Goal: Find specific page/section: Find specific page/section

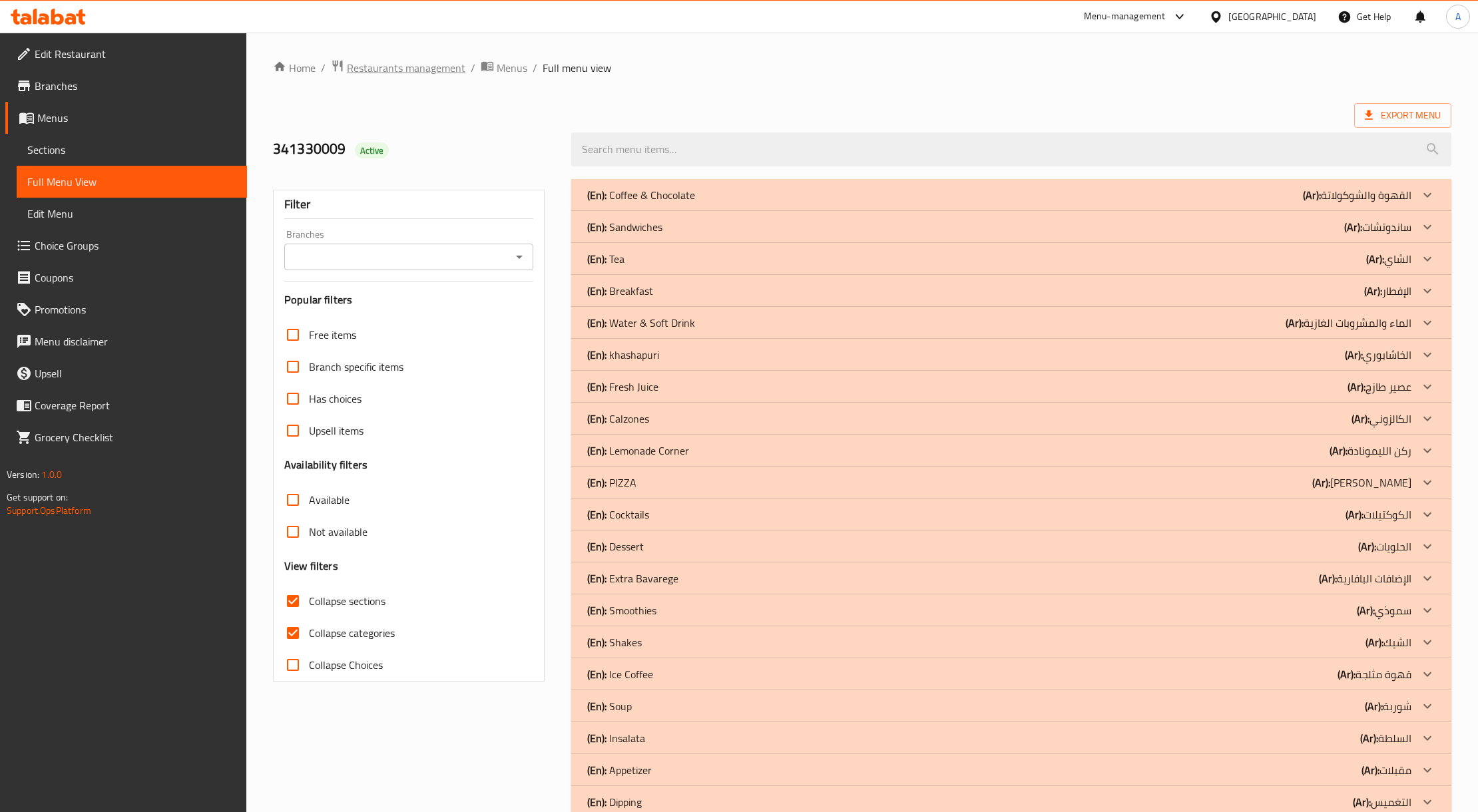
click at [342, 72] on icon "breadcrumb" at bounding box center [337, 65] width 13 height 13
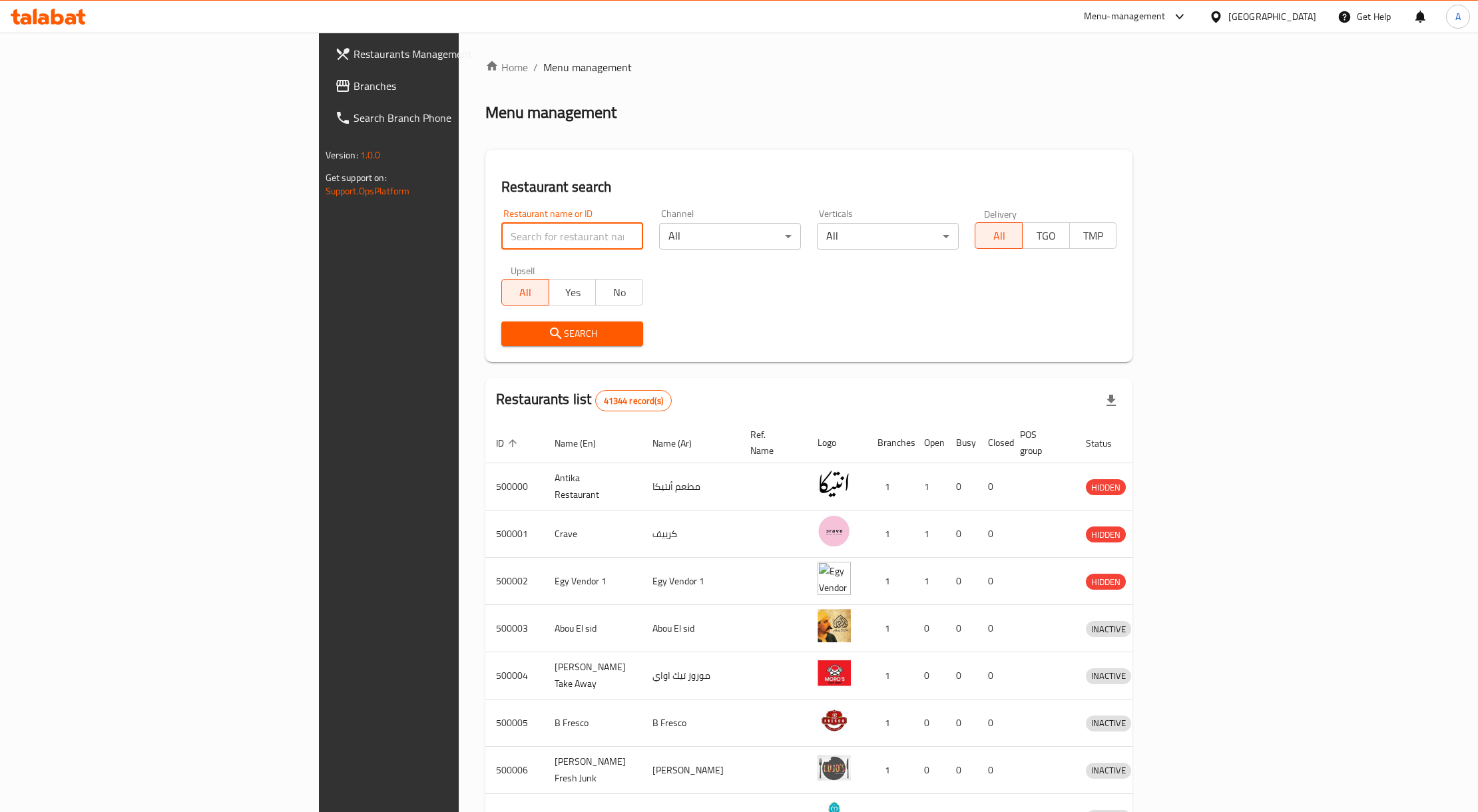
click at [501, 237] on input "search" at bounding box center [572, 236] width 142 height 26
paste input "Salam [GEOGRAPHIC_DATA]"
type input "Salam [GEOGRAPHIC_DATA]"
click button "Search" at bounding box center [572, 333] width 142 height 25
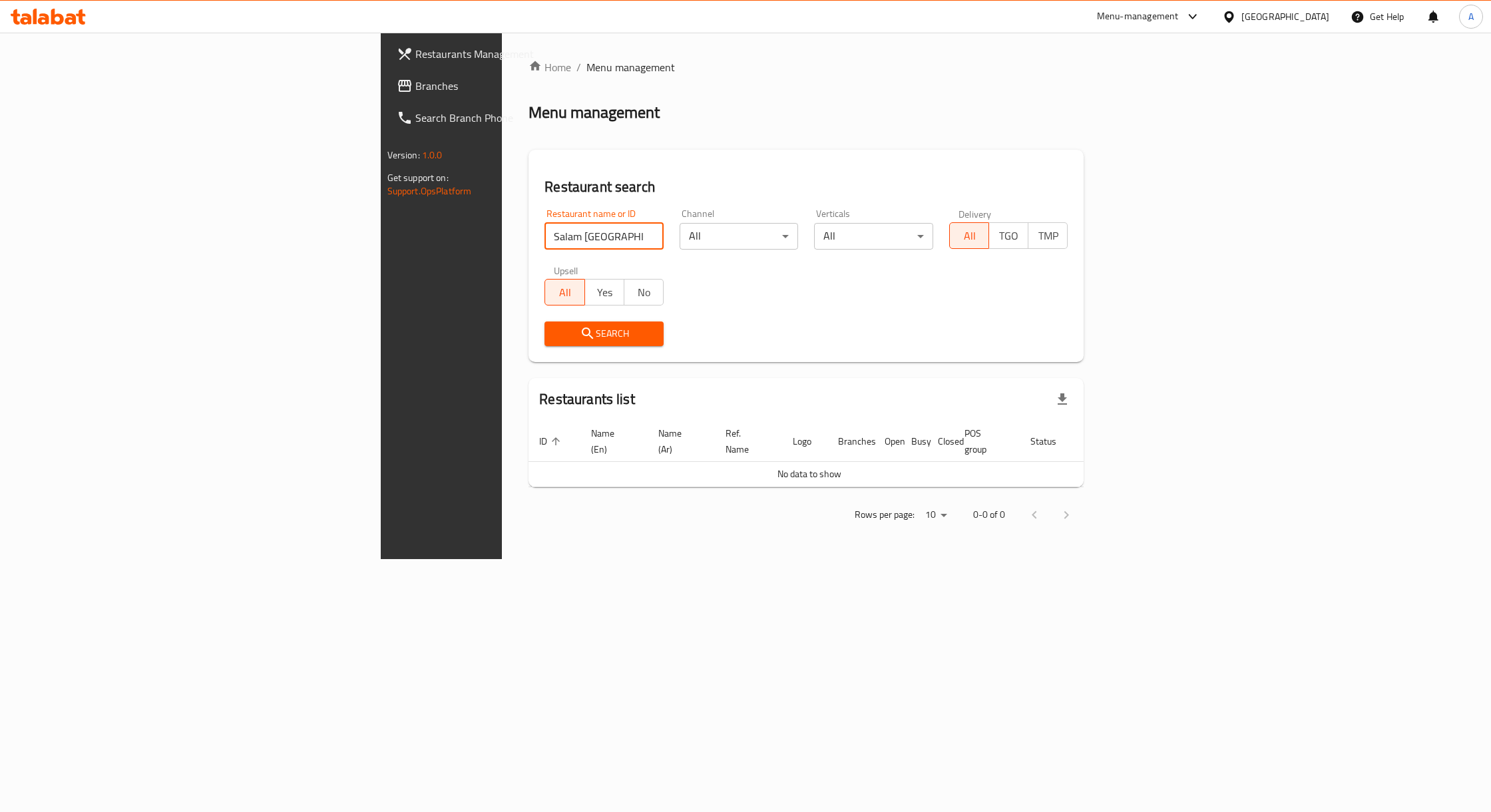
click at [1330, 29] on div "[GEOGRAPHIC_DATA]" at bounding box center [1276, 16] width 129 height 32
click at [1327, 26] on div "[GEOGRAPHIC_DATA]" at bounding box center [1276, 16] width 129 height 32
click at [1316, 24] on div "[GEOGRAPHIC_DATA]" at bounding box center [1285, 16] width 88 height 15
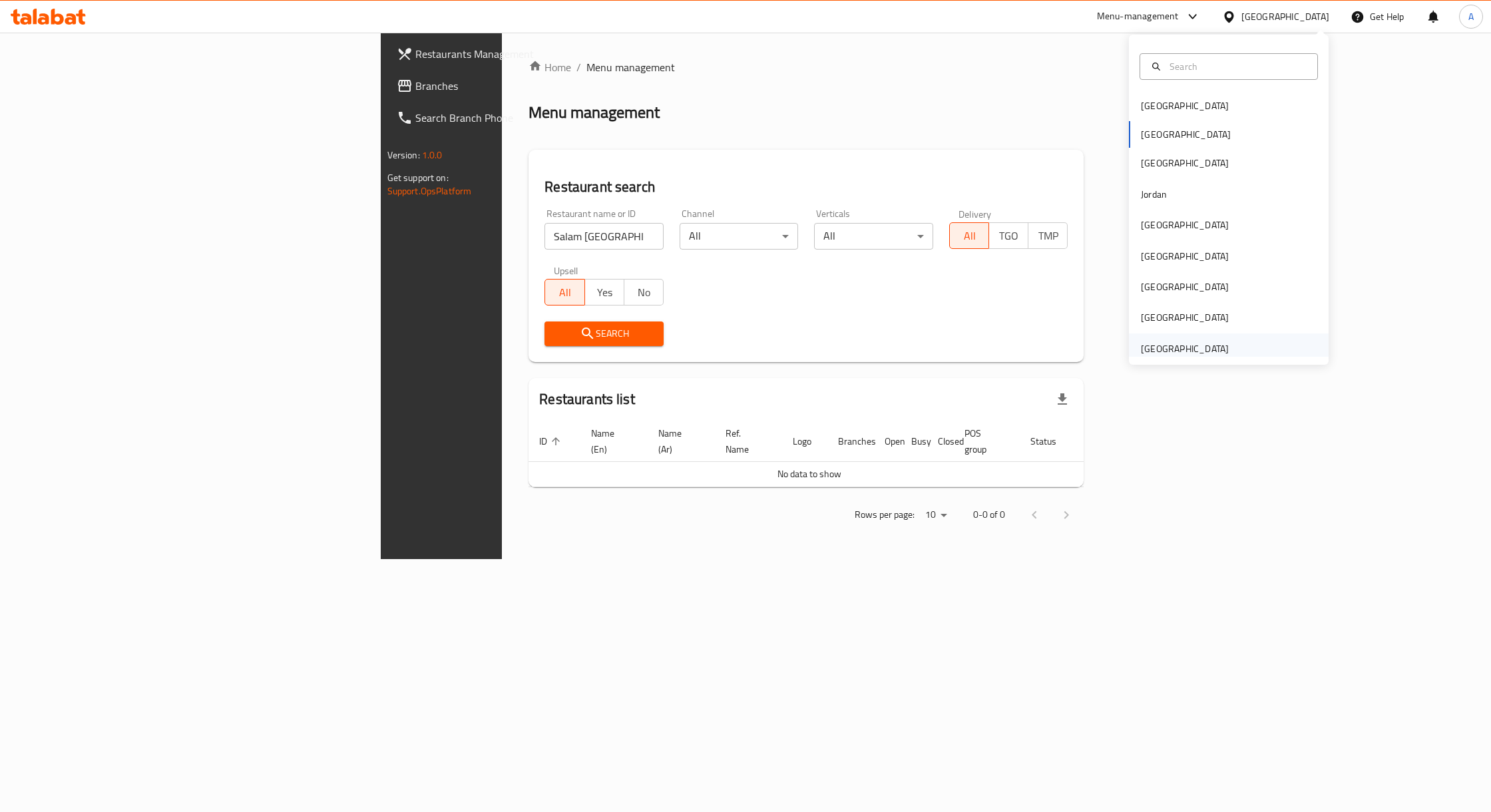
click at [1188, 356] on div "[GEOGRAPHIC_DATA]" at bounding box center [1185, 348] width 88 height 15
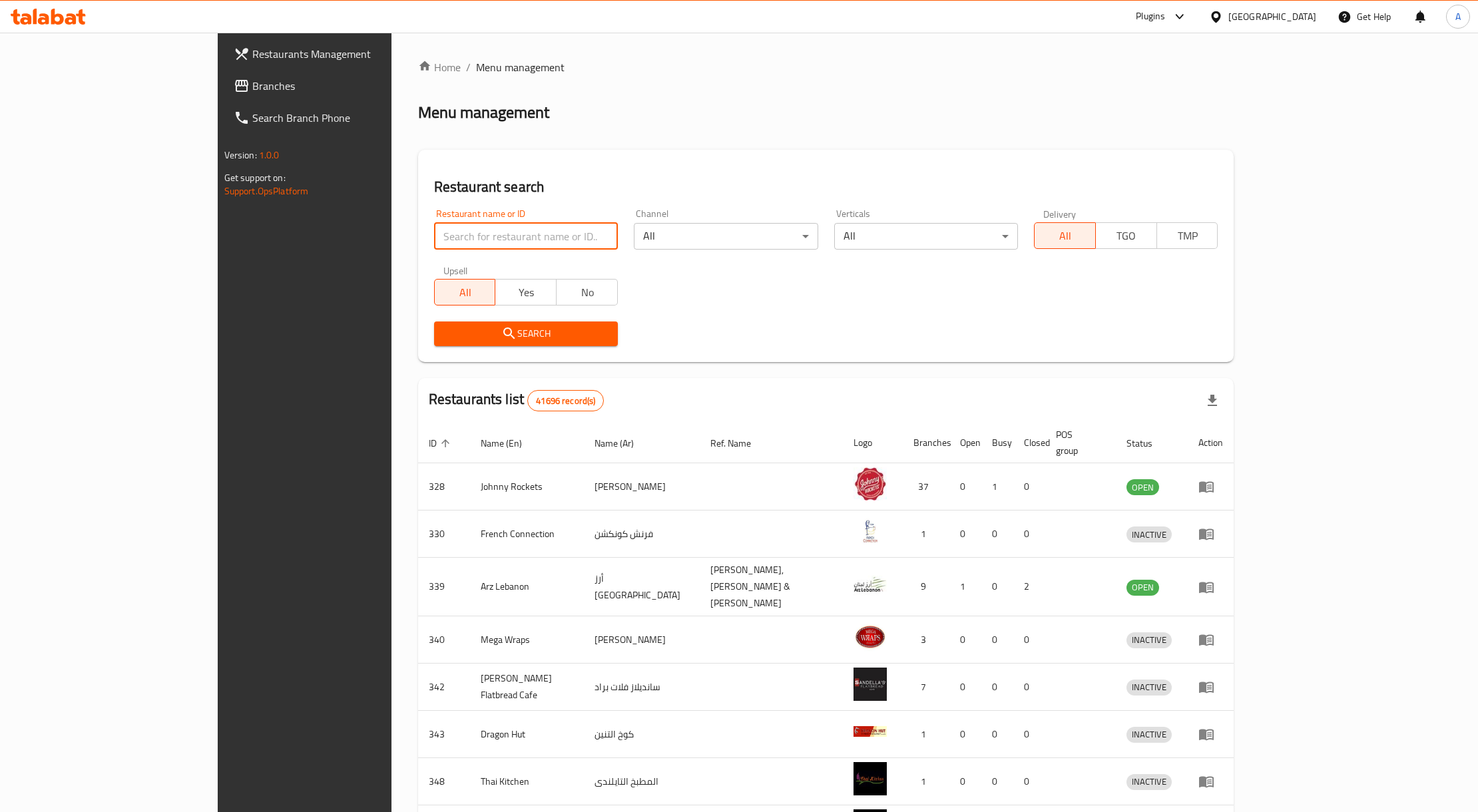
click at [434, 245] on input "search" at bounding box center [526, 236] width 184 height 26
paste input "Salam [GEOGRAPHIC_DATA]"
type input "Salam [GEOGRAPHIC_DATA]"
click button "Search" at bounding box center [526, 333] width 184 height 25
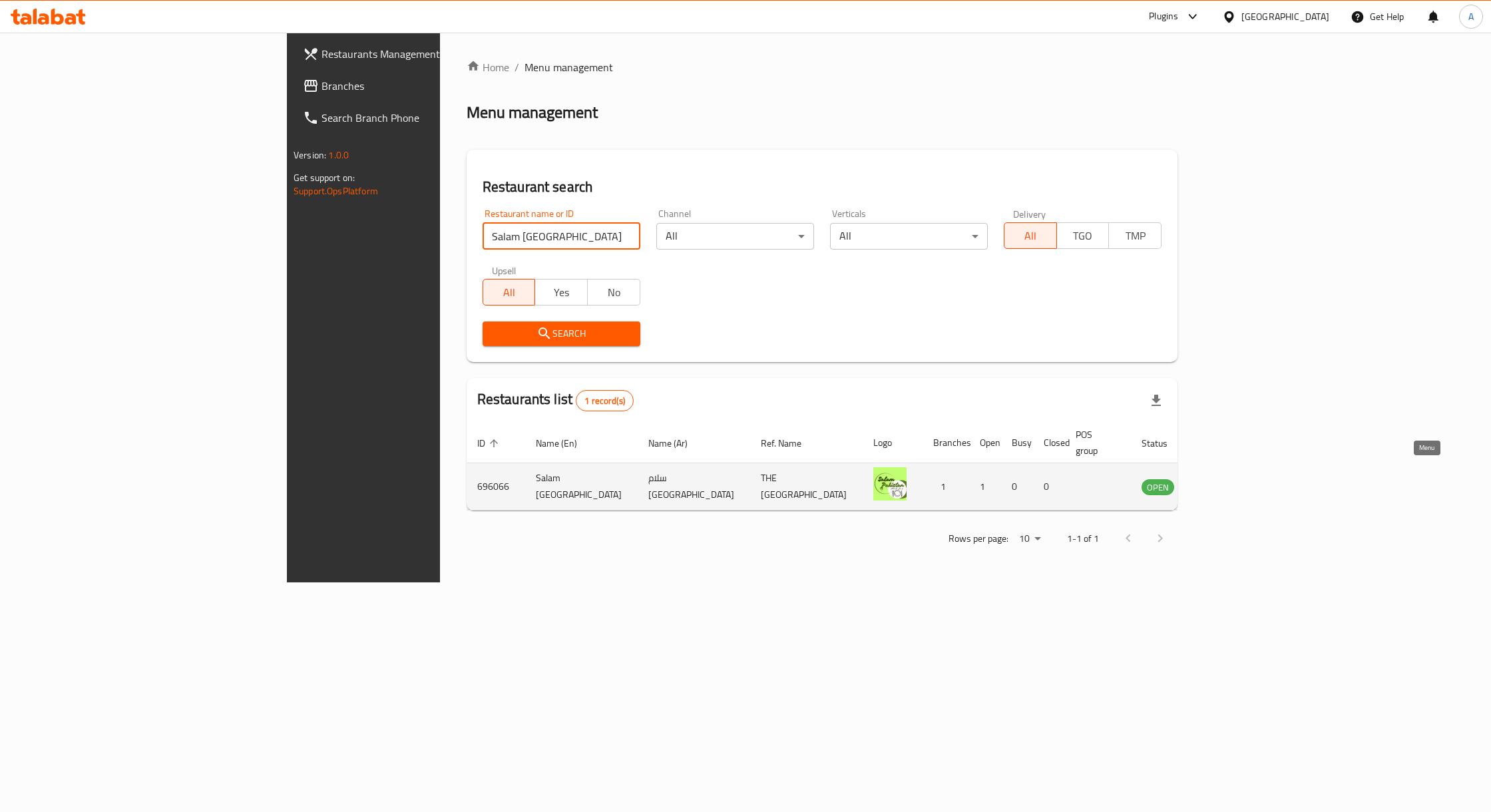
click at [1227, 482] on icon "enhanced table" at bounding box center [1219, 487] width 15 height 12
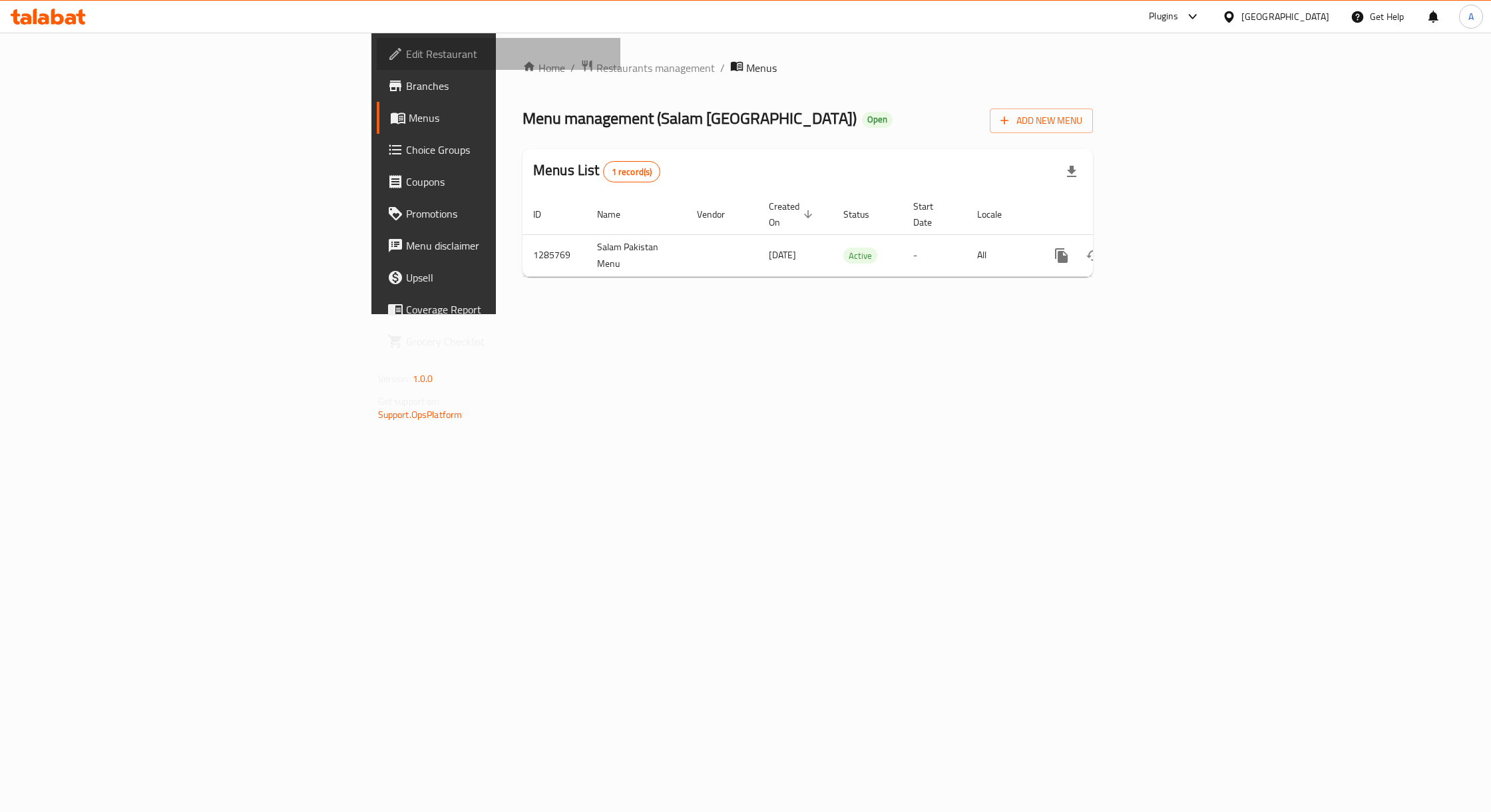
click at [406, 48] on span "Edit Restaurant" at bounding box center [507, 54] width 204 height 16
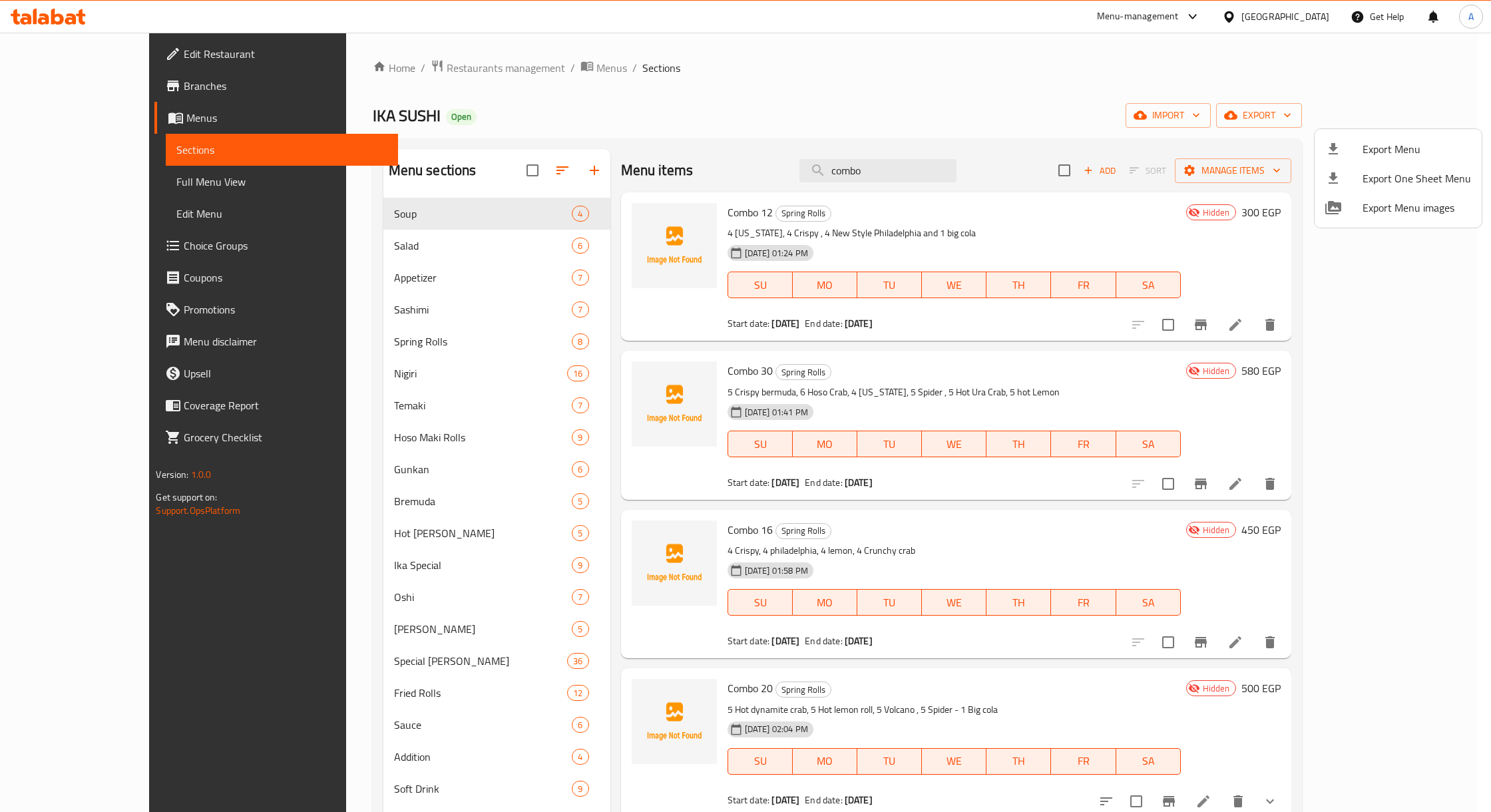
click at [1316, 26] on div at bounding box center [746, 406] width 1491 height 812
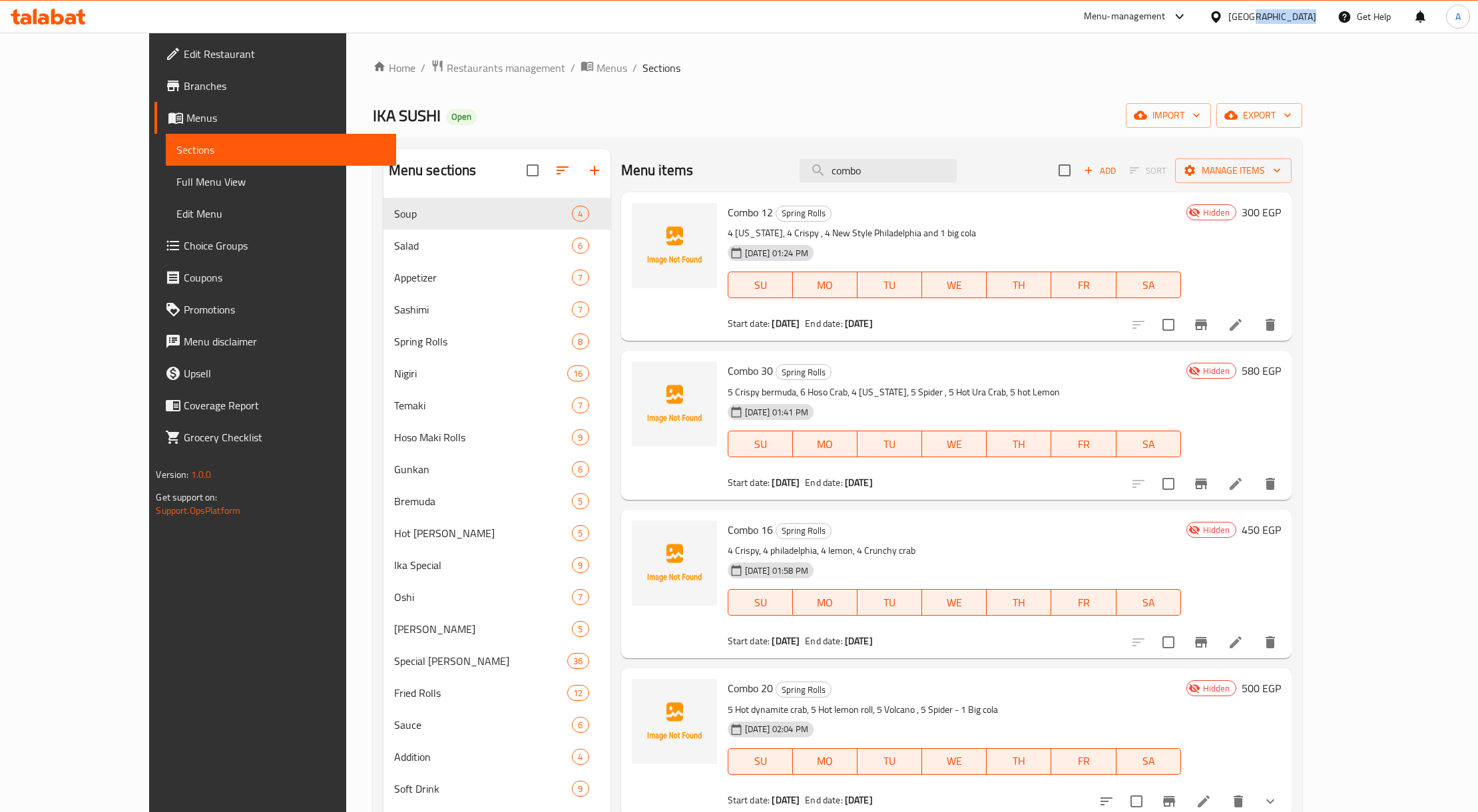
click at [1317, 26] on div "Egypt" at bounding box center [1263, 16] width 129 height 32
click at [1314, 25] on div "Egypt" at bounding box center [1263, 16] width 129 height 32
click at [1310, 22] on div "[GEOGRAPHIC_DATA]" at bounding box center [1272, 16] width 88 height 15
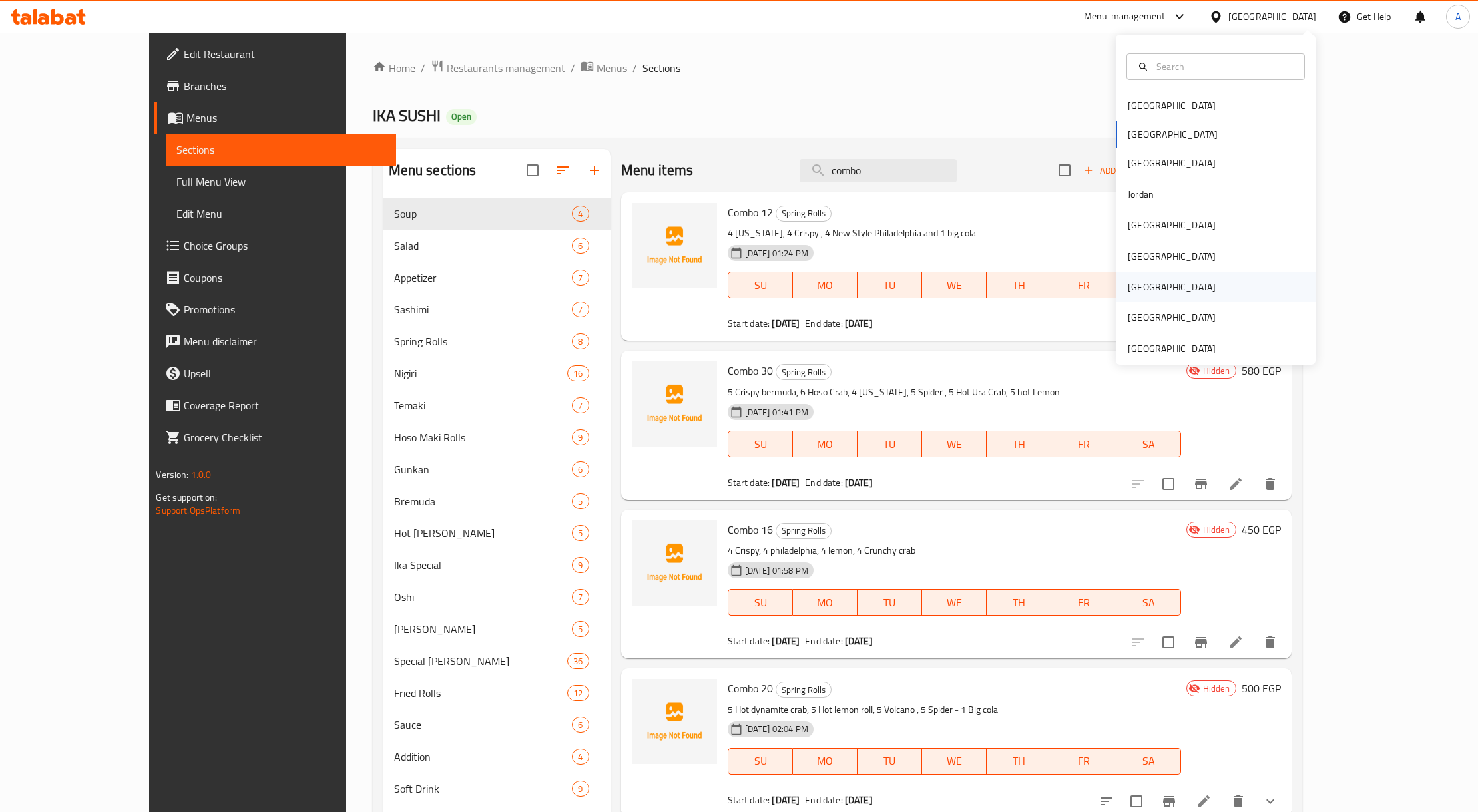
click at [1151, 289] on div "[GEOGRAPHIC_DATA]" at bounding box center [1215, 286] width 199 height 30
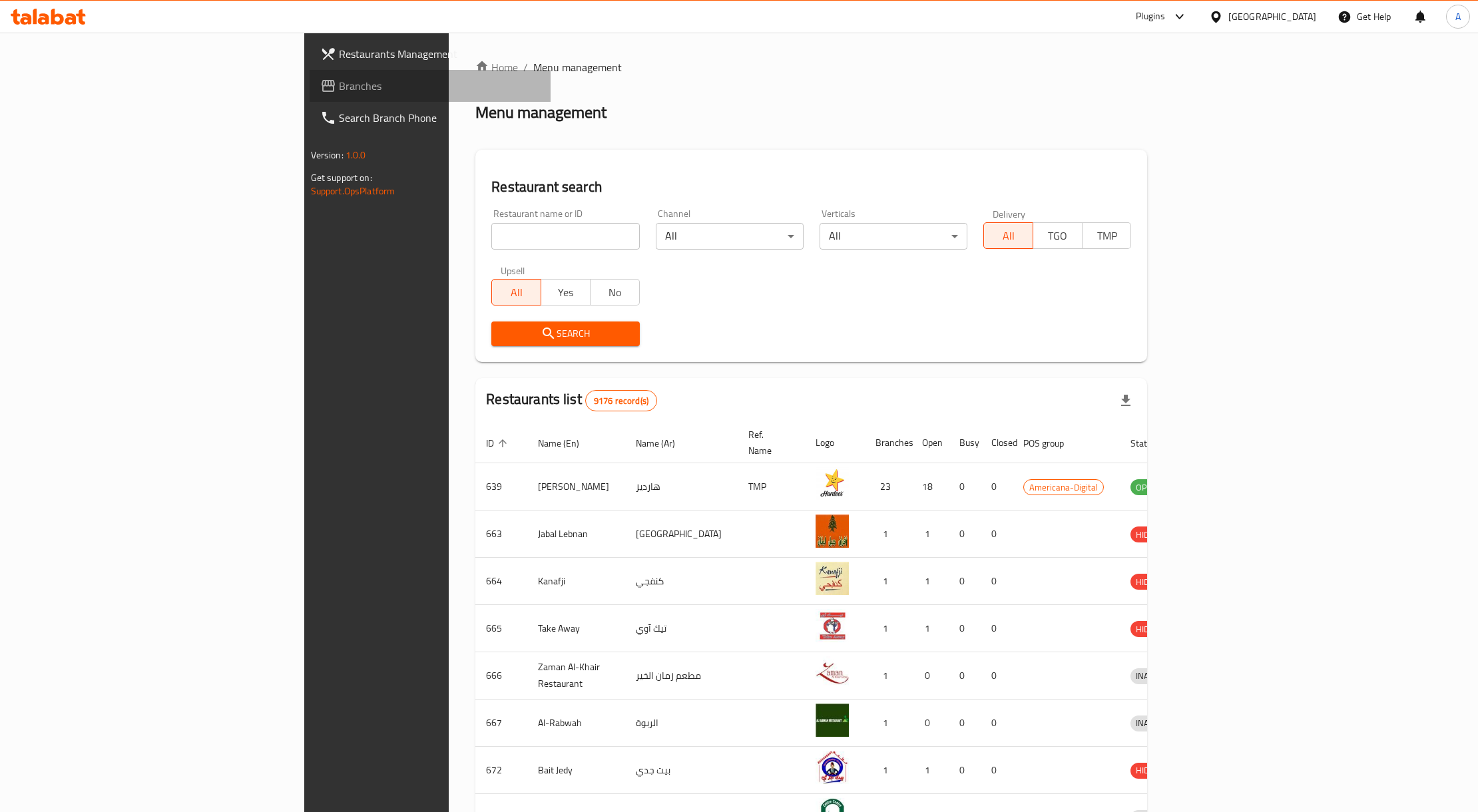
click at [339, 78] on span "Branches" at bounding box center [440, 85] width 202 height 16
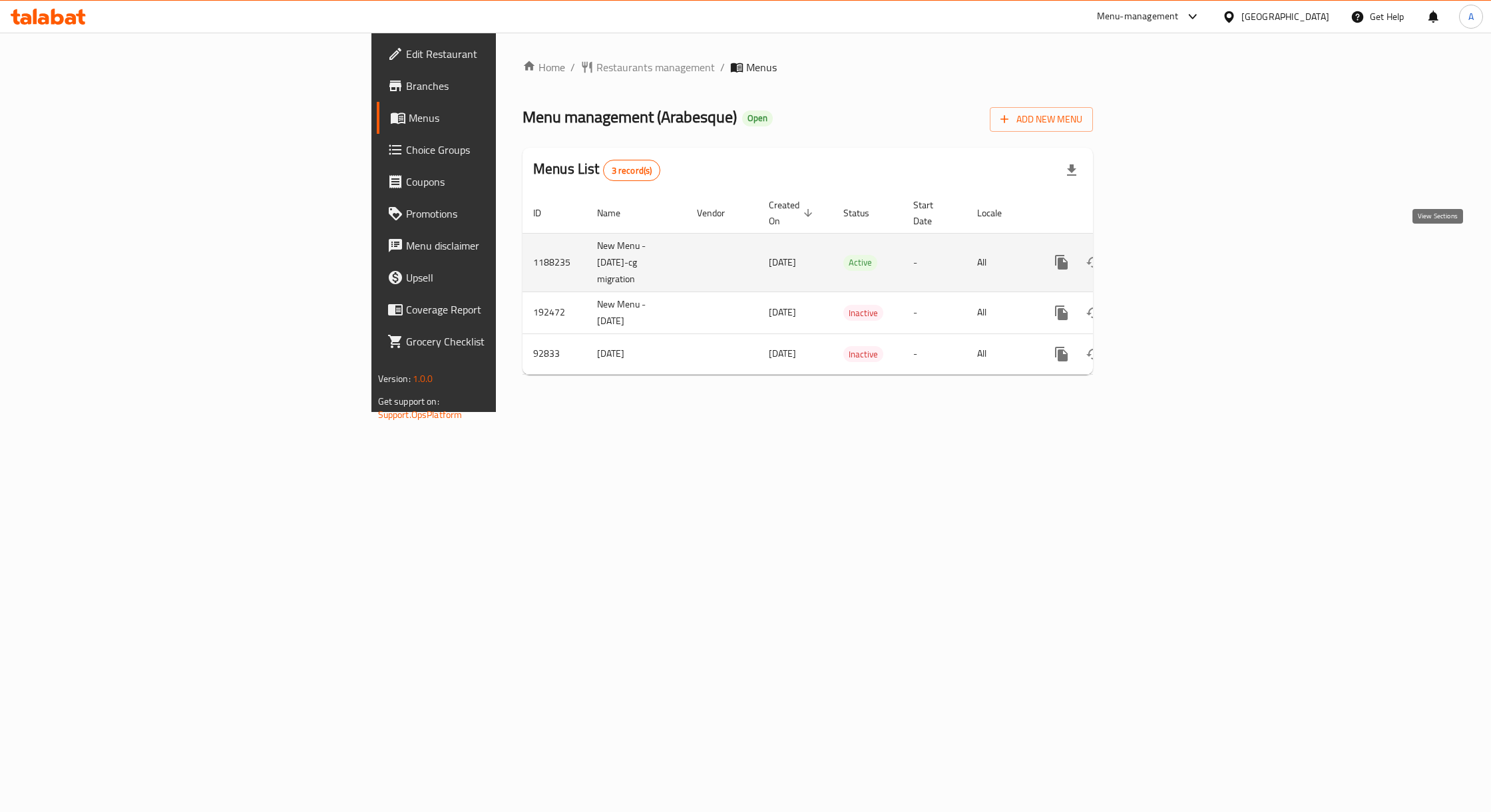
click at [1166, 254] on icon "enhanced table" at bounding box center [1157, 262] width 16 height 16
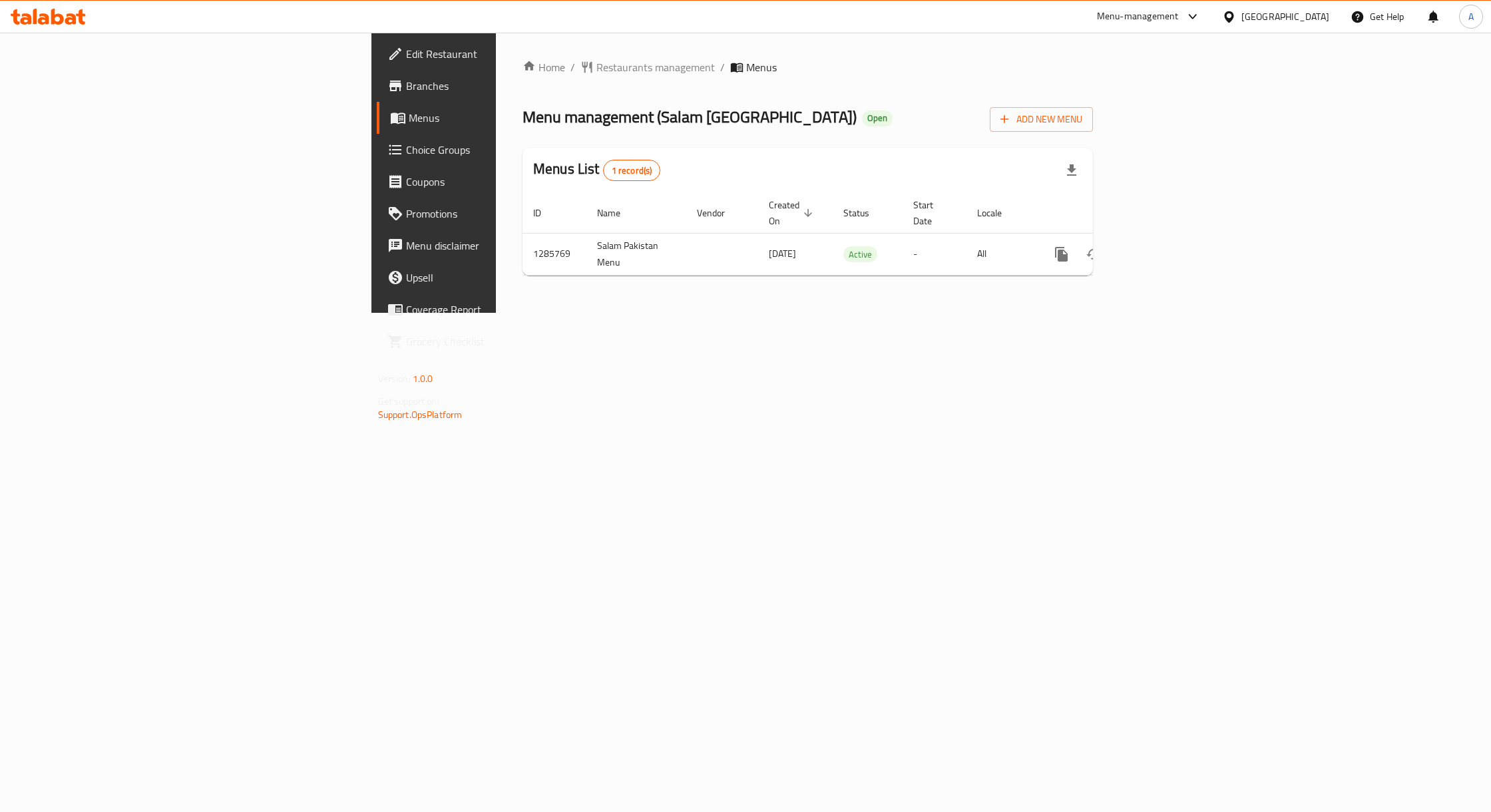
click at [406, 155] on span "Choice Groups" at bounding box center [507, 150] width 204 height 16
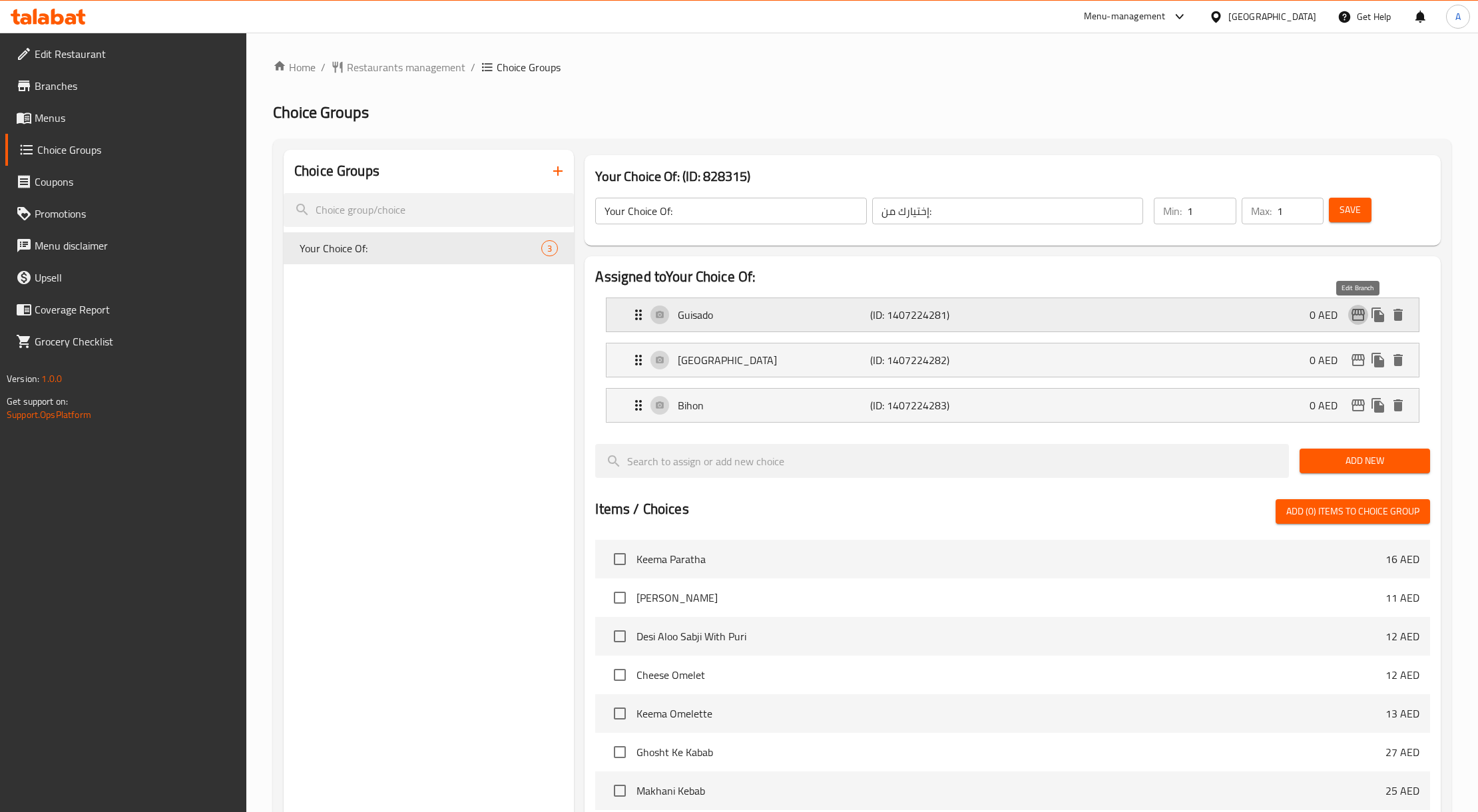
click at [1355, 317] on icon "edit" at bounding box center [1358, 315] width 16 height 16
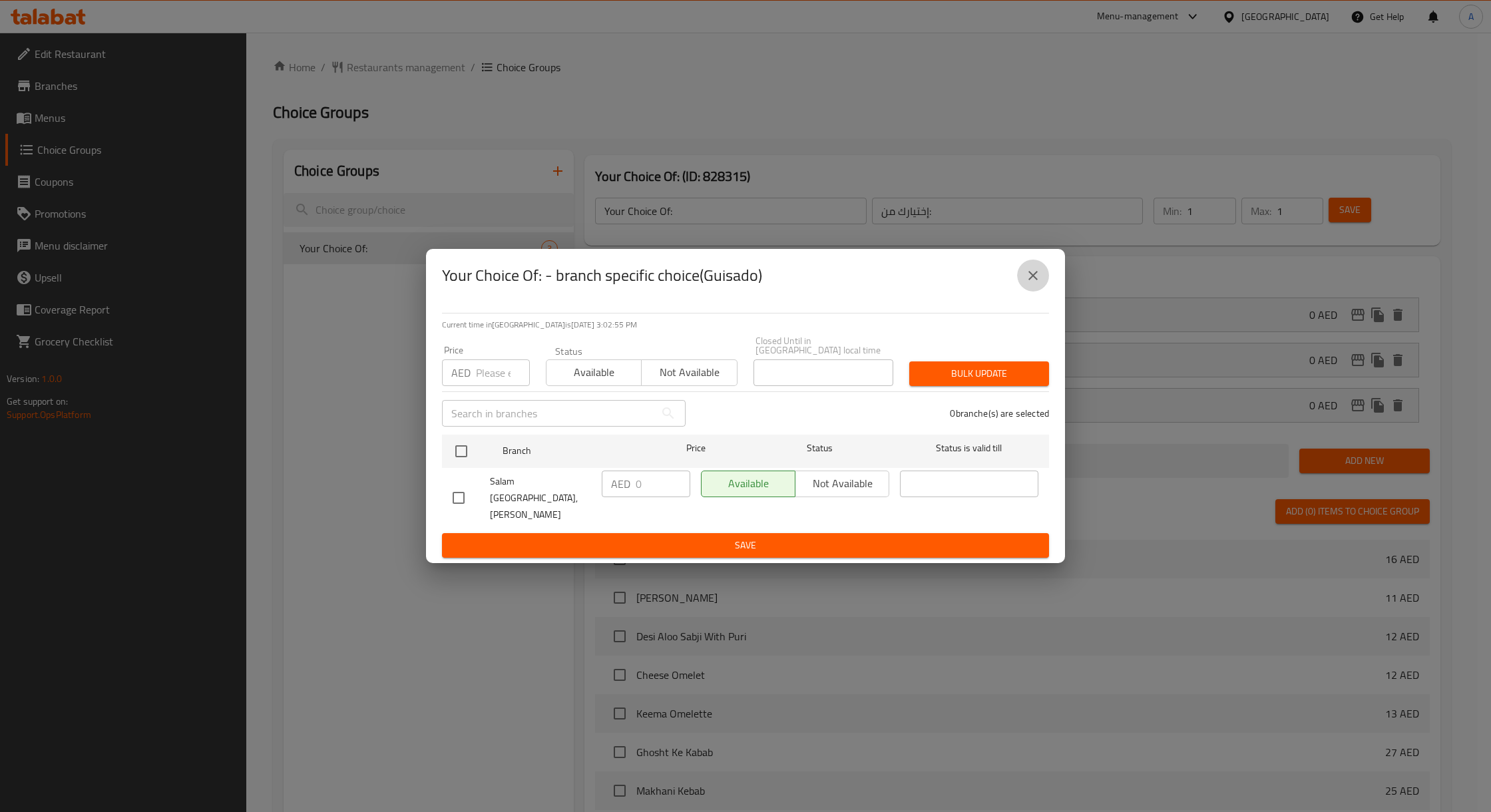
click at [1034, 279] on icon "close" at bounding box center [1033, 275] width 16 height 16
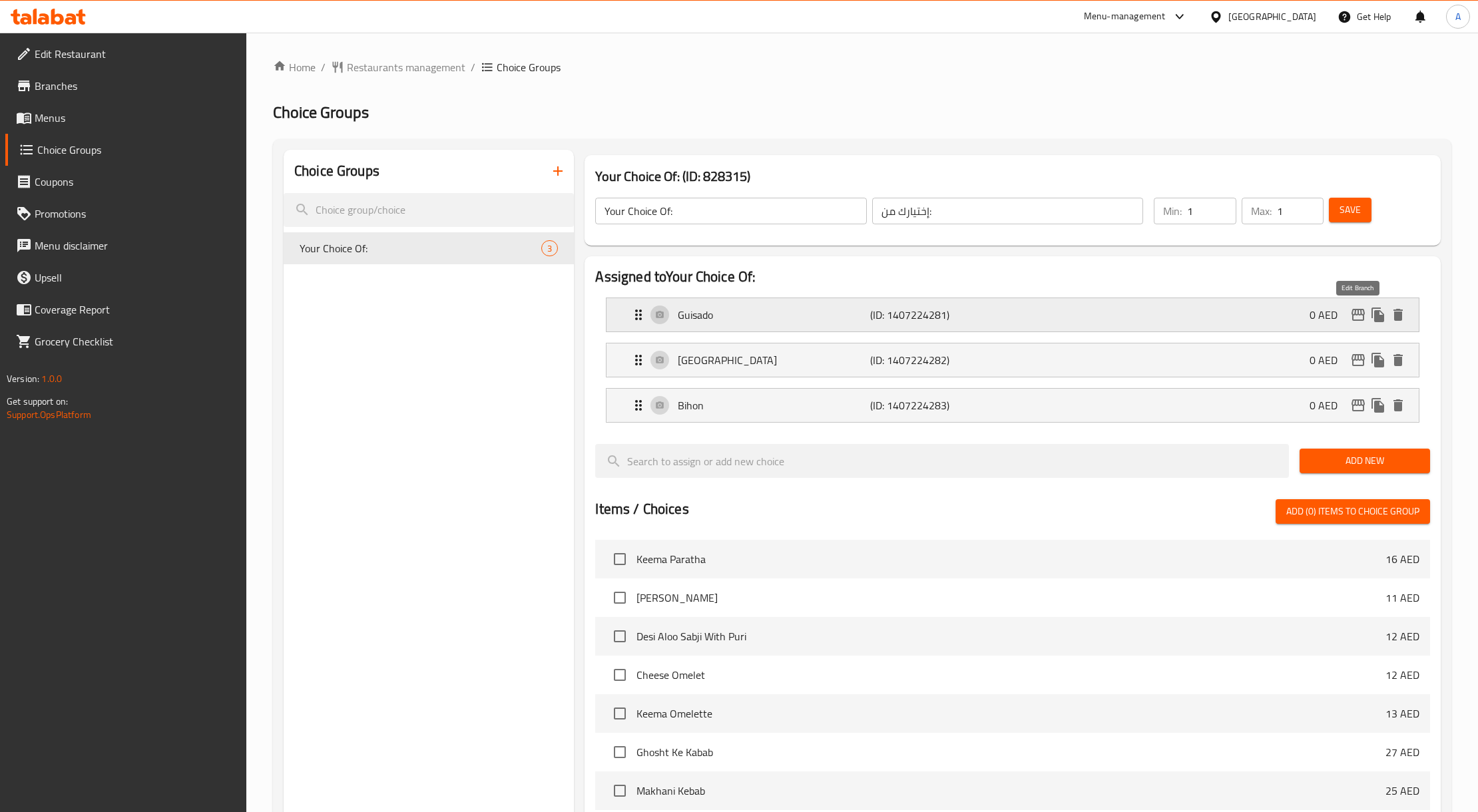
click at [1354, 314] on icon "edit" at bounding box center [1358, 315] width 16 height 16
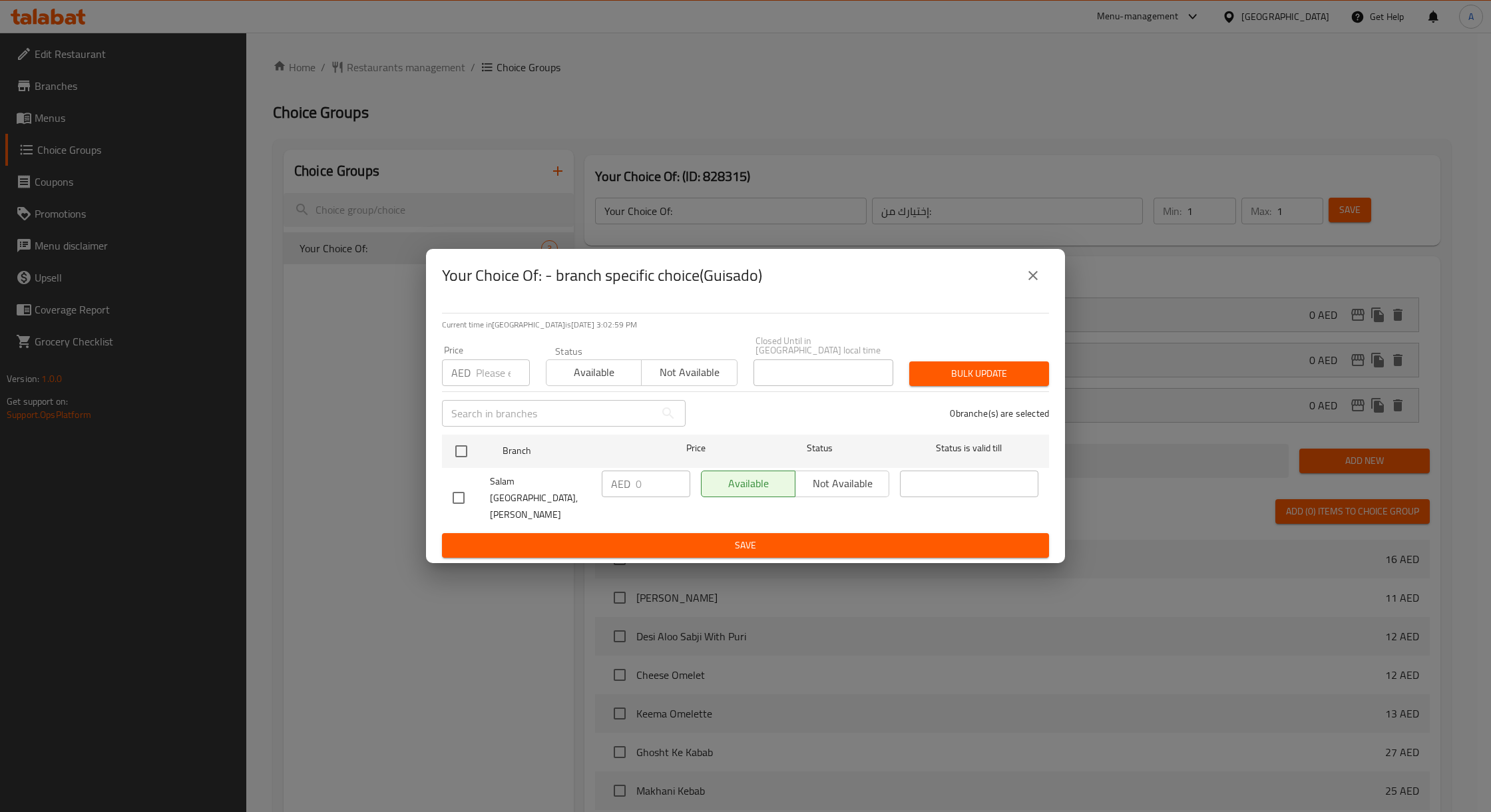
click at [1045, 273] on button "close" at bounding box center [1033, 275] width 32 height 32
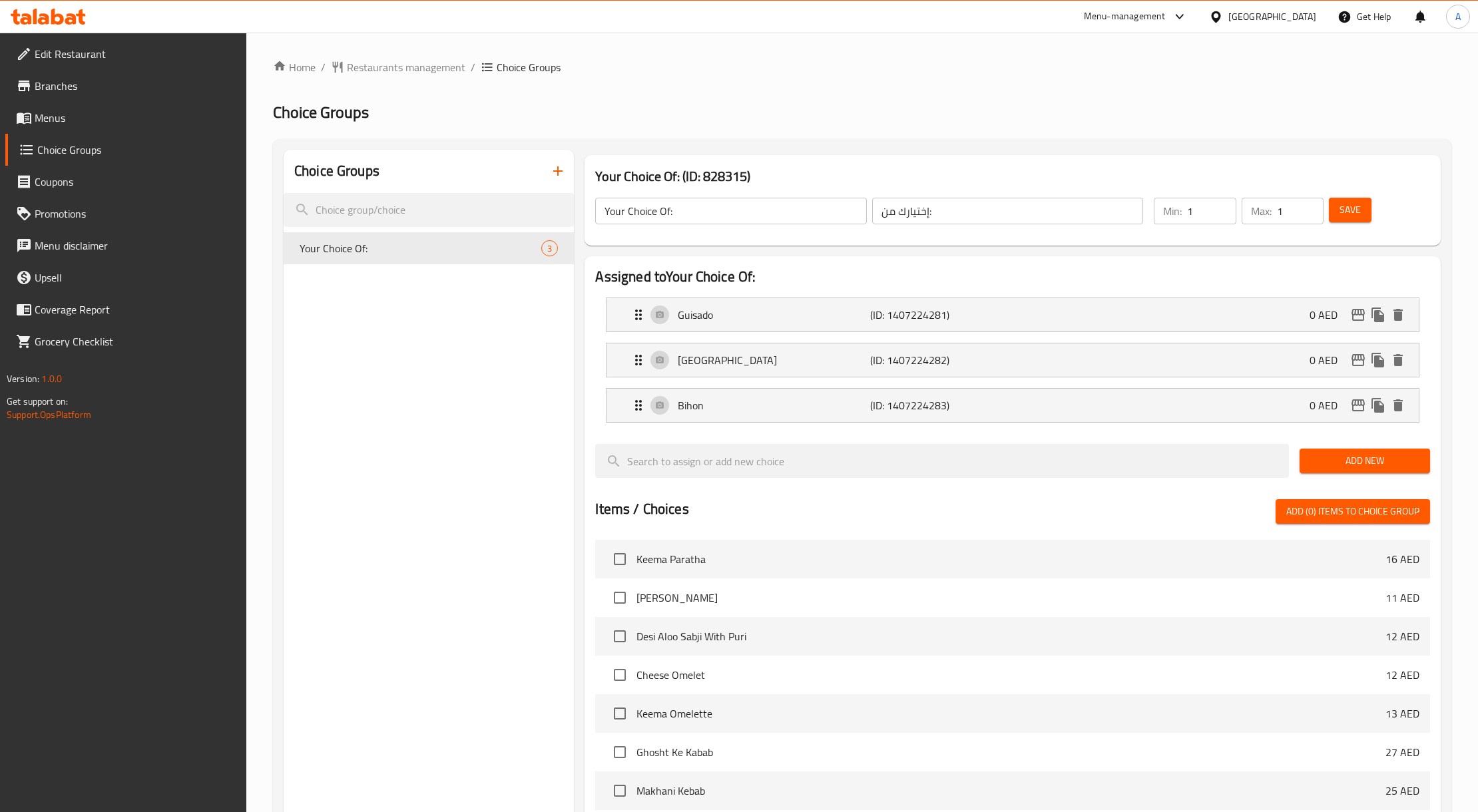
click at [1271, 13] on div "[GEOGRAPHIC_DATA]" at bounding box center [1272, 16] width 88 height 15
click at [1159, 227] on div "[GEOGRAPHIC_DATA]" at bounding box center [1215, 229] width 199 height 30
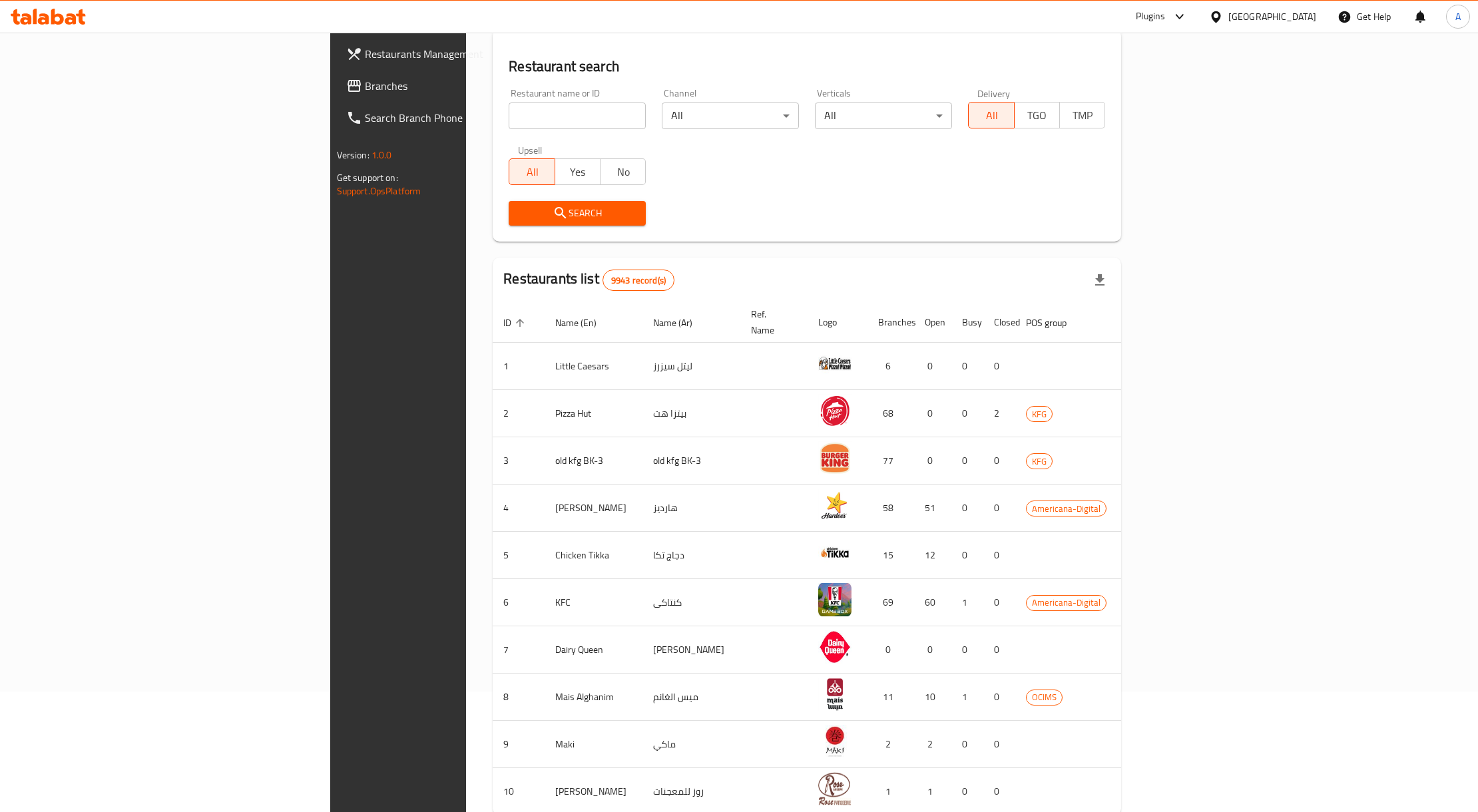
scroll to position [88, 0]
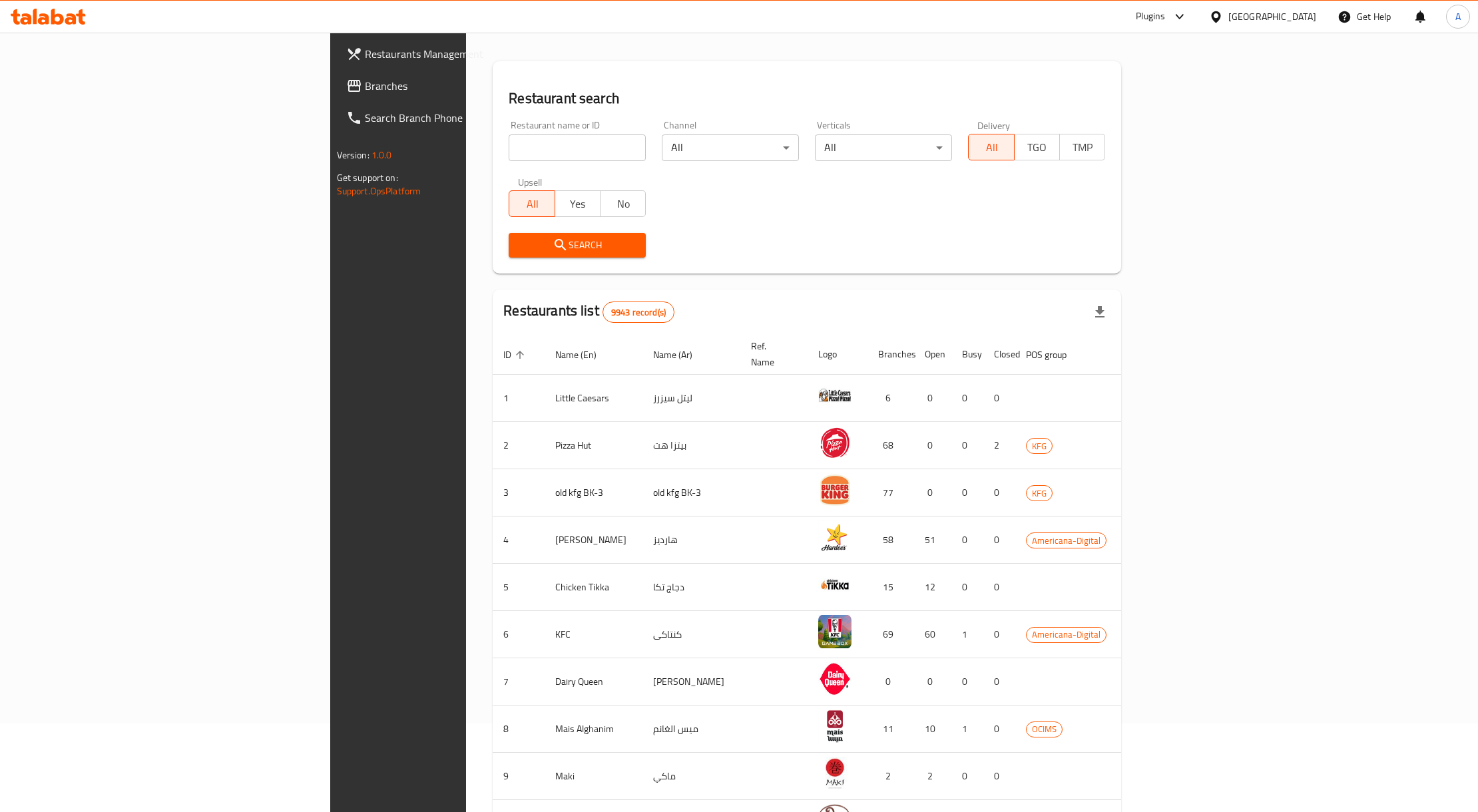
click at [509, 154] on input "search" at bounding box center [577, 147] width 137 height 26
paste input "763576"
type input "763576"
click button "Search" at bounding box center [577, 245] width 137 height 25
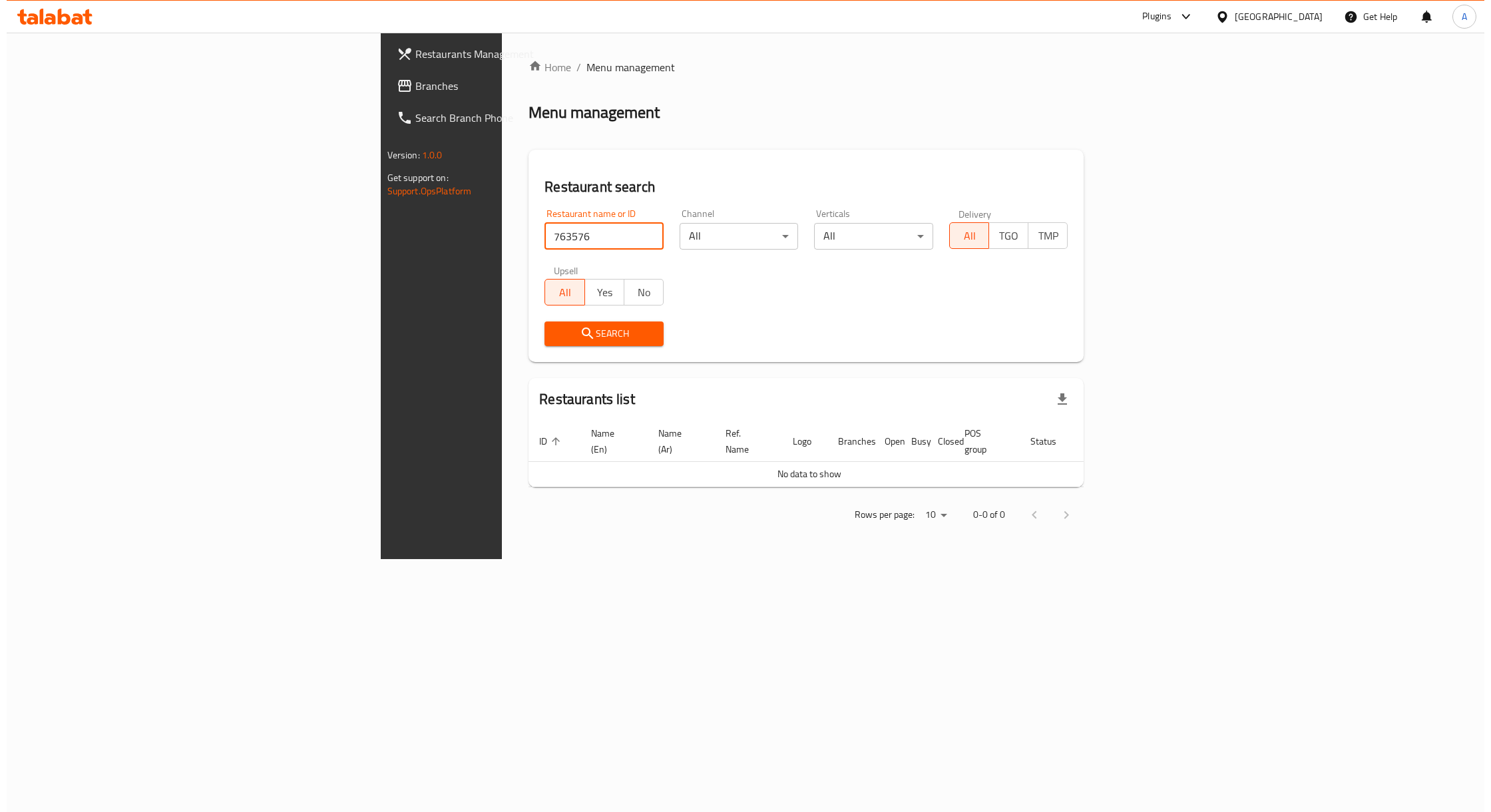
scroll to position [0, 0]
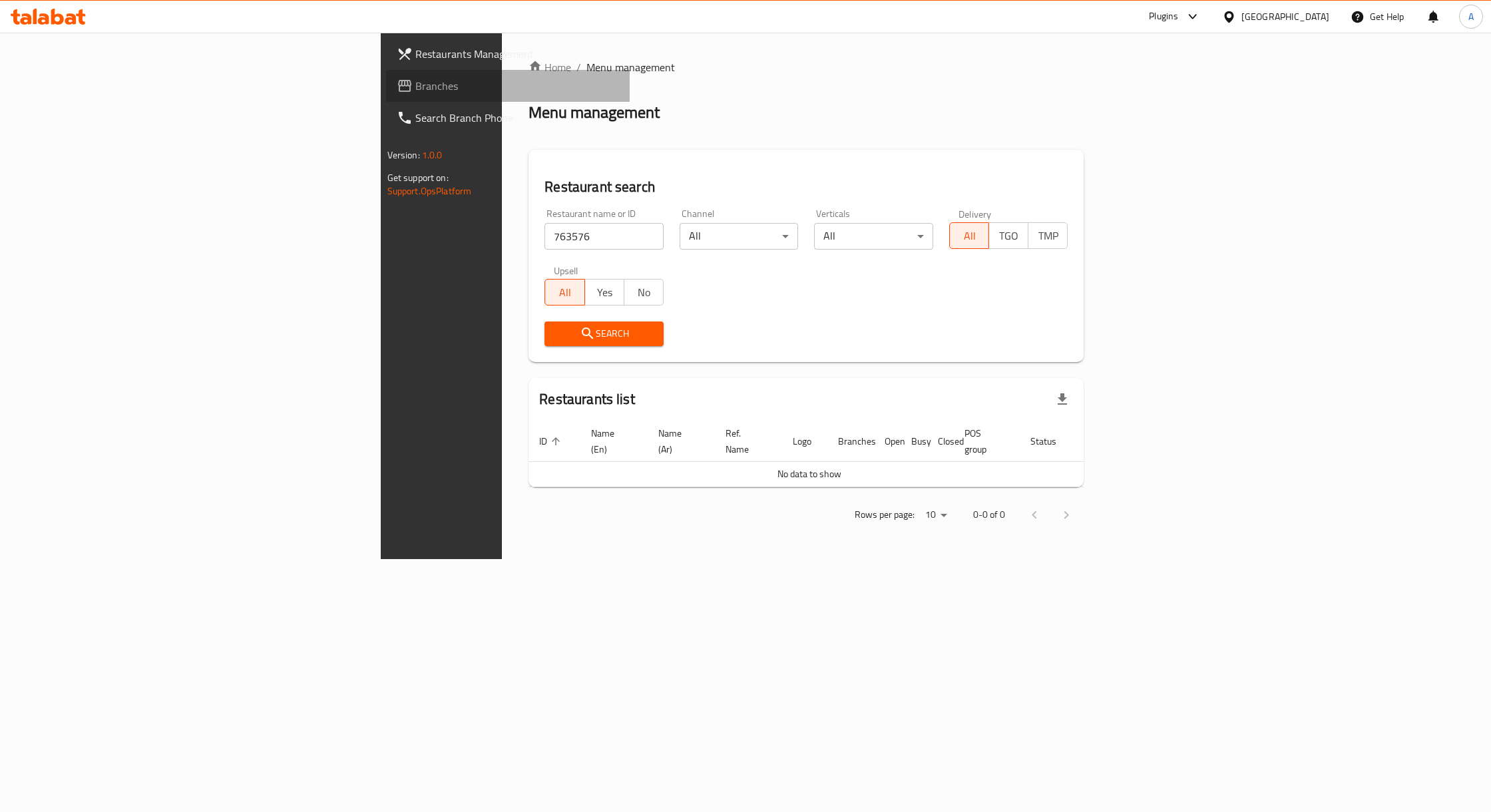
click at [386, 94] on link "Branches" at bounding box center [508, 85] width 244 height 32
